Goal: Transaction & Acquisition: Book appointment/travel/reservation

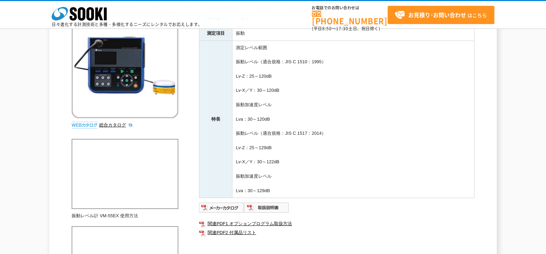
scroll to position [183, 0]
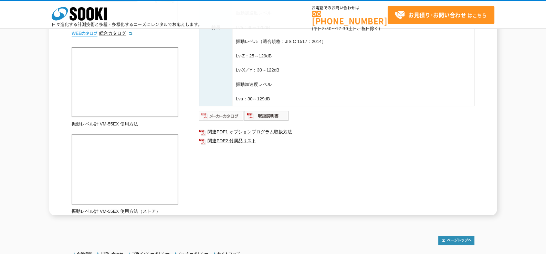
click at [228, 118] on img at bounding box center [221, 115] width 45 height 11
click at [222, 115] on img at bounding box center [221, 115] width 45 height 11
click at [252, 113] on img at bounding box center [266, 115] width 45 height 11
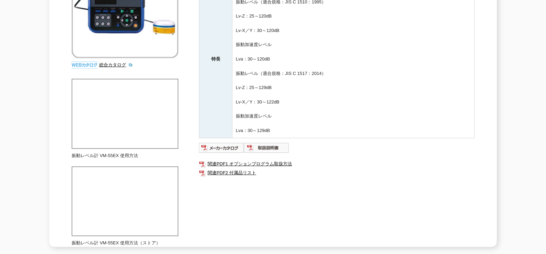
scroll to position [0, 0]
